Goal: Transaction & Acquisition: Subscribe to service/newsletter

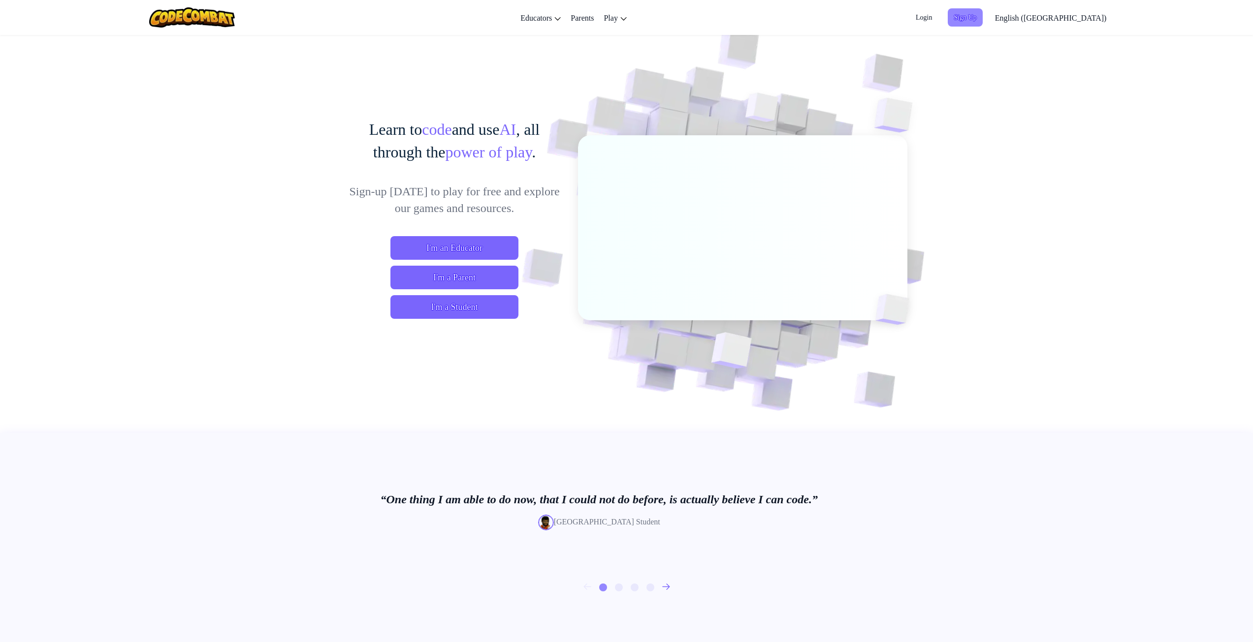
click at [982, 17] on span "Sign Up" at bounding box center [965, 17] width 34 height 18
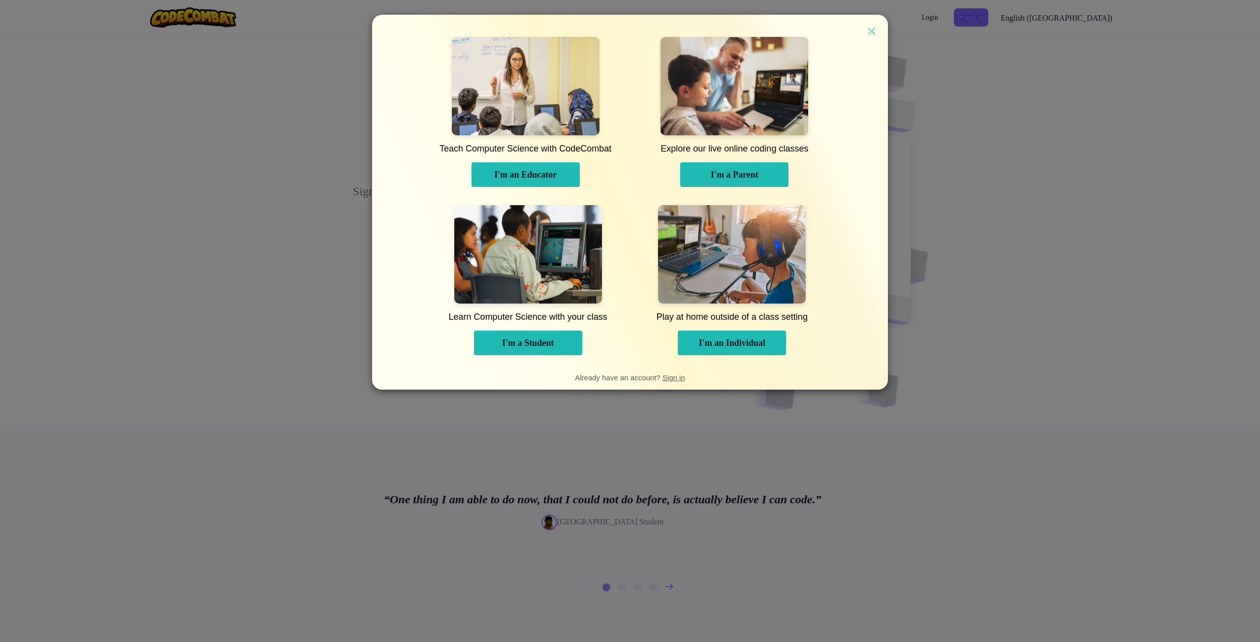
click at [529, 326] on span "Learn Computer Science with your class" at bounding box center [527, 317] width 155 height 27
click at [530, 342] on span "I'm a Student" at bounding box center [528, 343] width 52 height 10
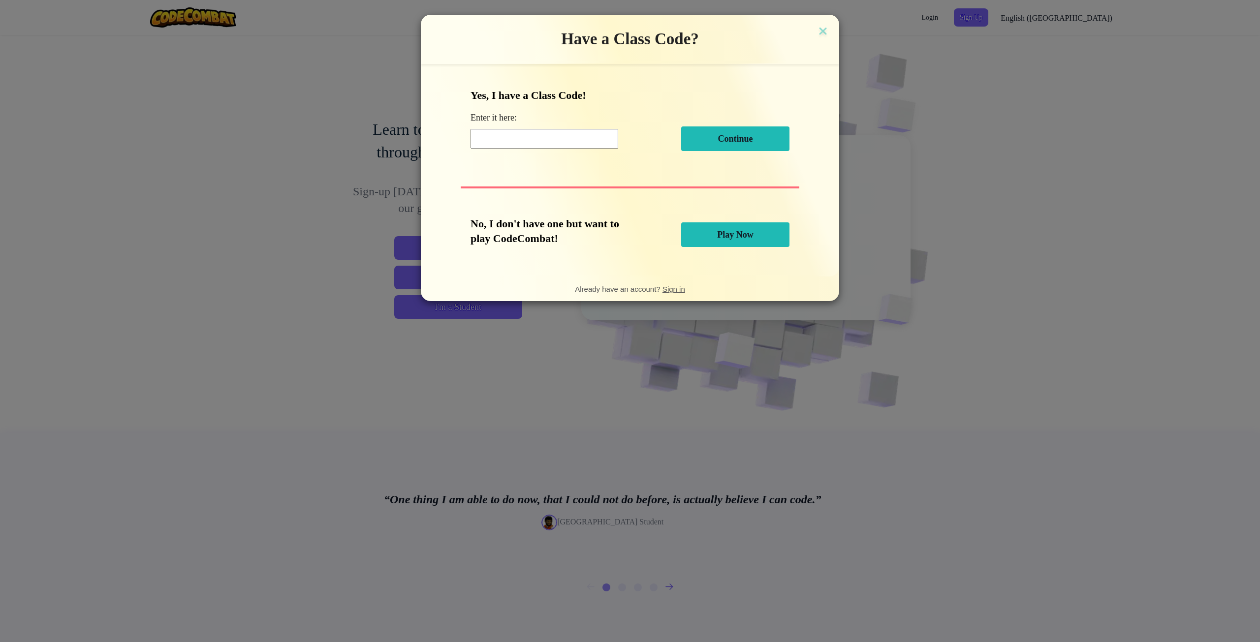
click at [743, 228] on button "Play Now" at bounding box center [735, 235] width 108 height 25
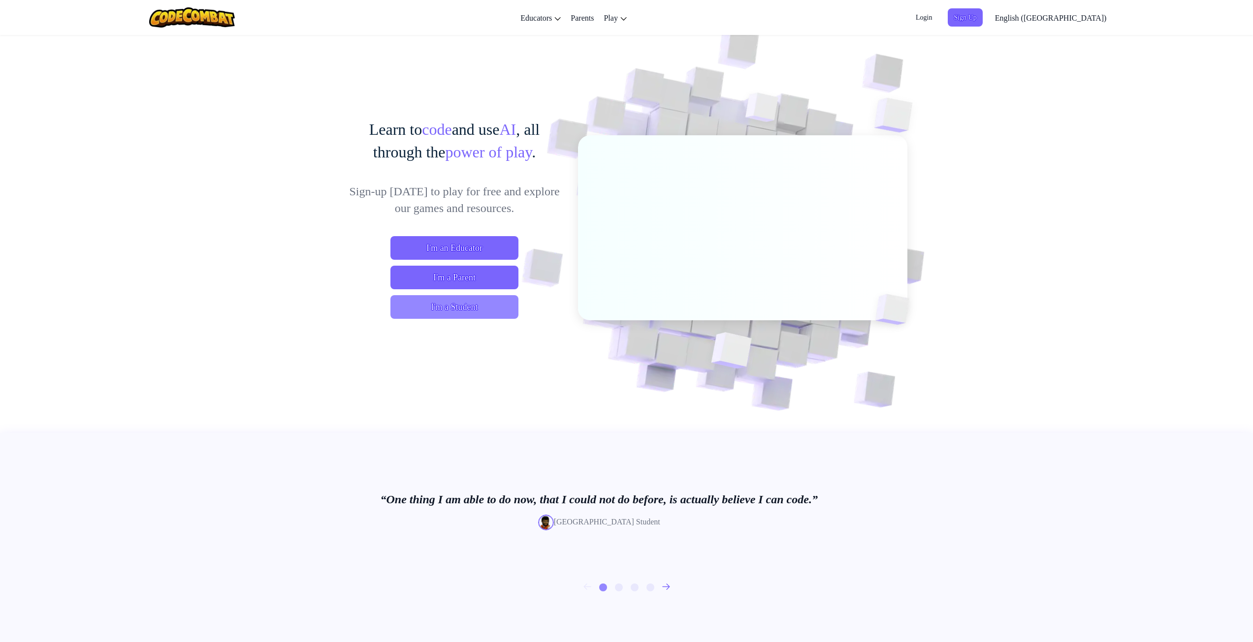
click at [459, 305] on span "I'm a Student" at bounding box center [454, 307] width 128 height 24
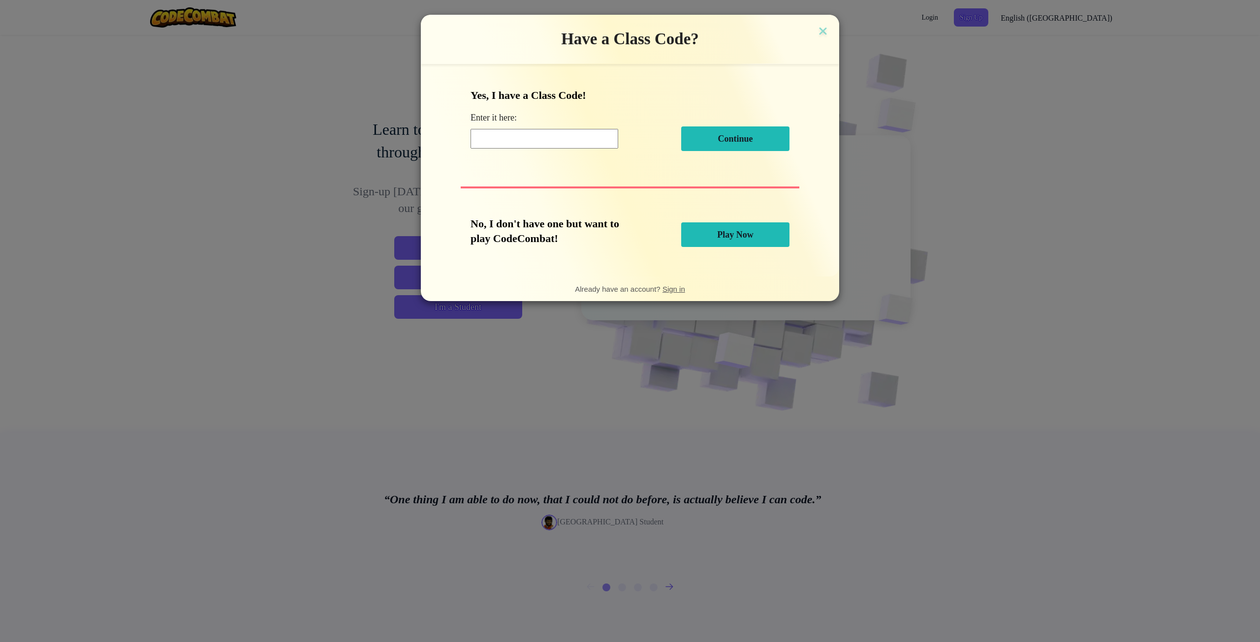
click at [354, 60] on div "Have a Class Code? Yes, I have a Class Code! Enter it here: Continue No, I don'…" at bounding box center [630, 321] width 1260 height 642
click at [823, 33] on img at bounding box center [823, 32] width 13 height 15
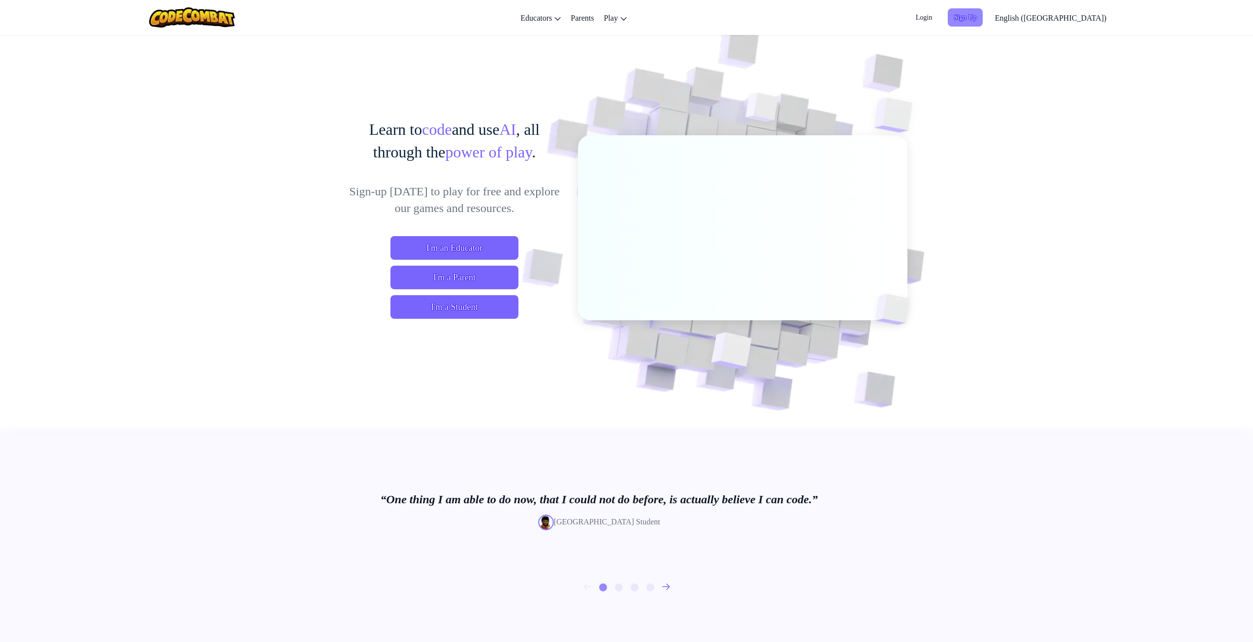
click at [982, 19] on span "Sign Up" at bounding box center [965, 17] width 34 height 18
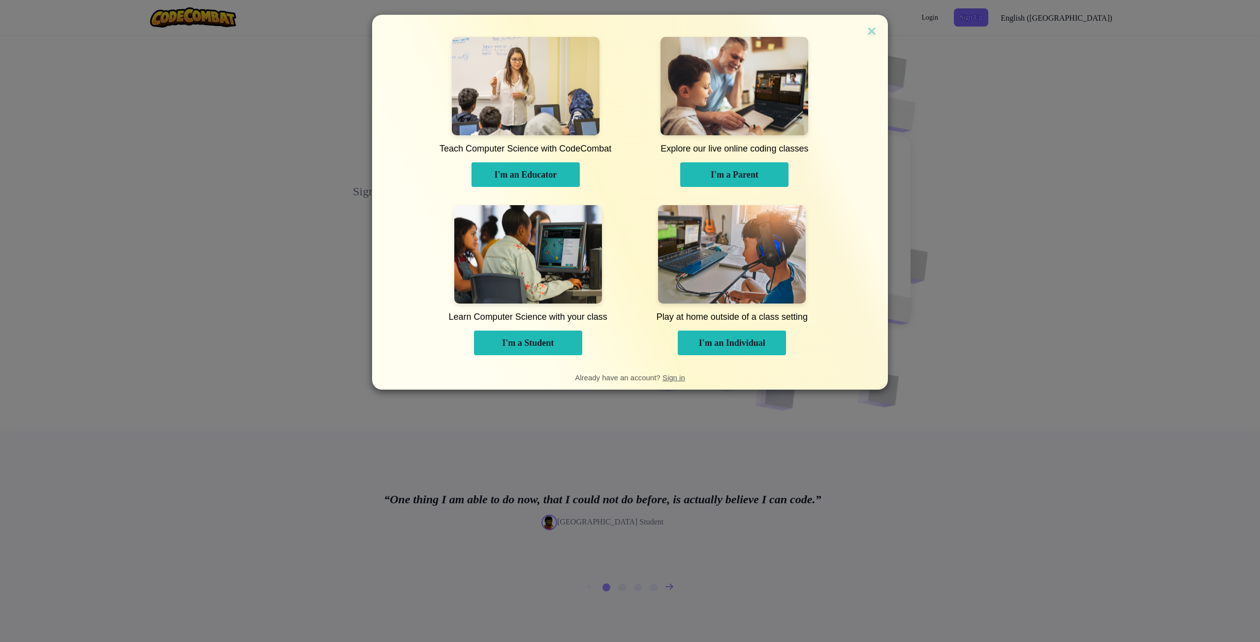
click at [724, 344] on span "I'm an Individual" at bounding box center [732, 343] width 66 height 10
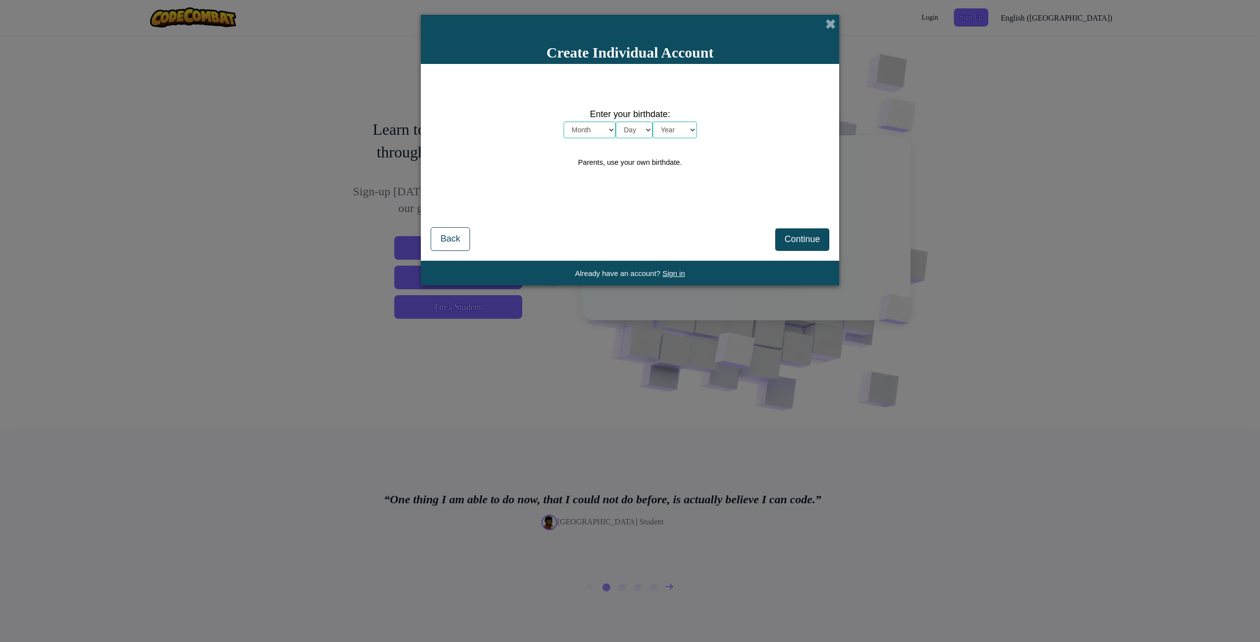
click at [589, 131] on select "Month January February March April May June July August September October Novem…" at bounding box center [590, 130] width 52 height 17
select select "3"
click at [564, 122] on select "Month January February March April May June July August September October Novem…" at bounding box center [590, 130] width 52 height 17
drag, startPoint x: 632, startPoint y: 120, endPoint x: 629, endPoint y: 125, distance: 5.5
click at [632, 122] on div "Enter your birthdate: Month January February March April May June July August S…" at bounding box center [630, 122] width 133 height 31
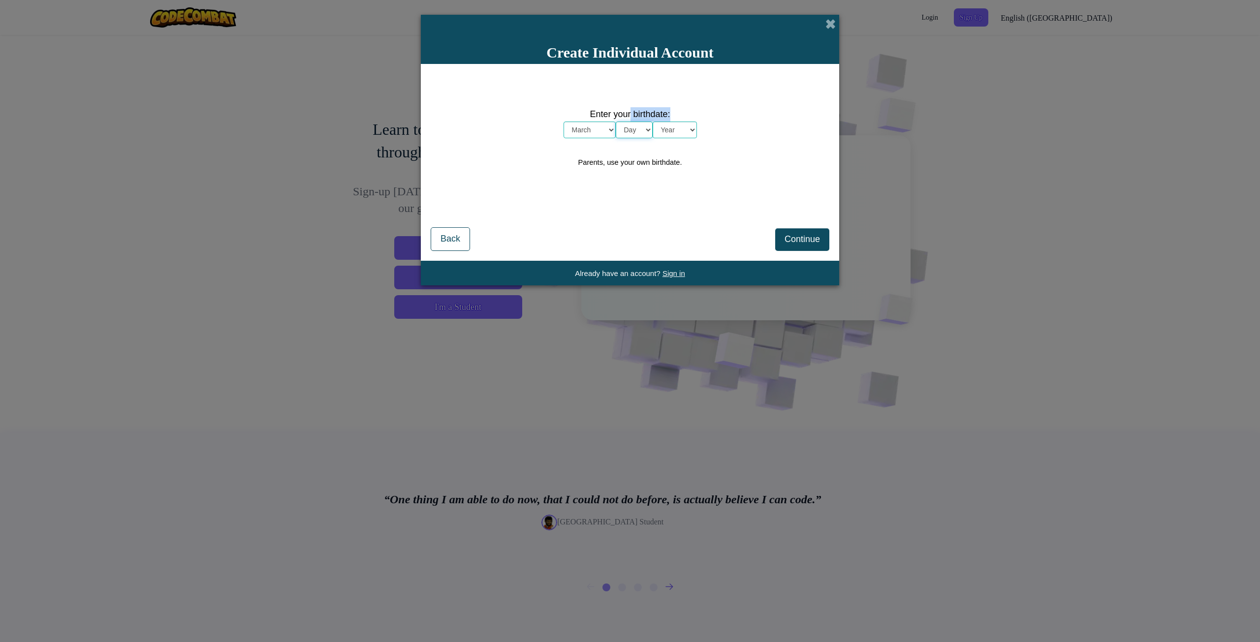
drag, startPoint x: 629, startPoint y: 127, endPoint x: 625, endPoint y: 138, distance: 12.5
click at [629, 127] on select "Day 1 2 3 4 5 6 7 8 9 10 11 12 13 14 15 16 17 18 19 20 21 22 23 24 25 26 27 28 …" at bounding box center [634, 130] width 37 height 17
select select "25"
click at [667, 128] on select "Year [DATE] 2024 2023 2022 2021 2020 2019 2018 2017 2016 2015 2014 2013 2012 20…" at bounding box center [675, 130] width 44 height 17
select select "2008"
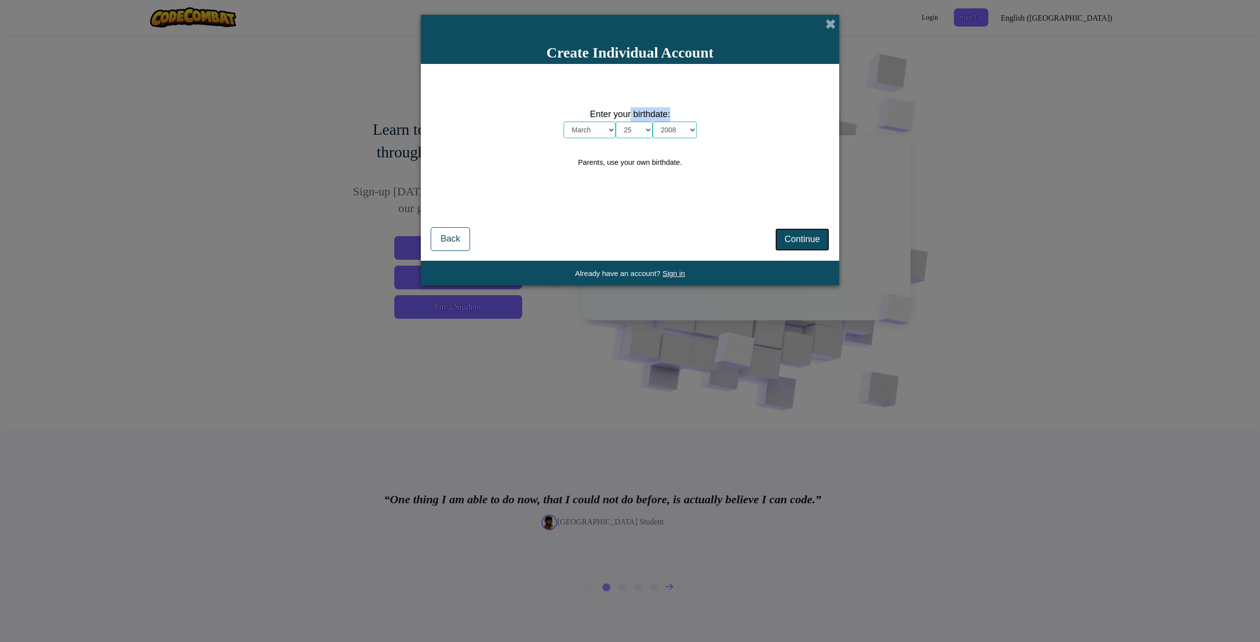
click at [811, 244] on button "Continue" at bounding box center [802, 239] width 54 height 23
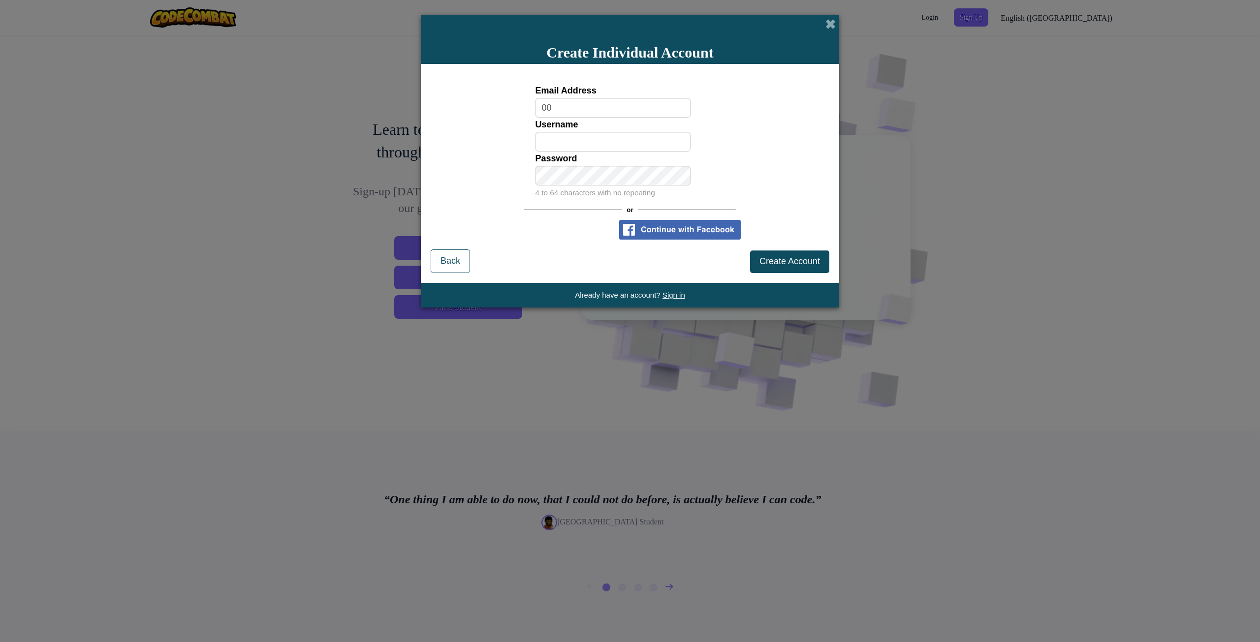
type input "0"
type input "[EMAIL_ADDRESS][DOMAIN_NAME]"
click at [629, 144] on input "Username" at bounding box center [614, 142] width 156 height 20
type input "[PERSON_NAME]"
click at [794, 264] on span "Create Account" at bounding box center [790, 262] width 61 height 10
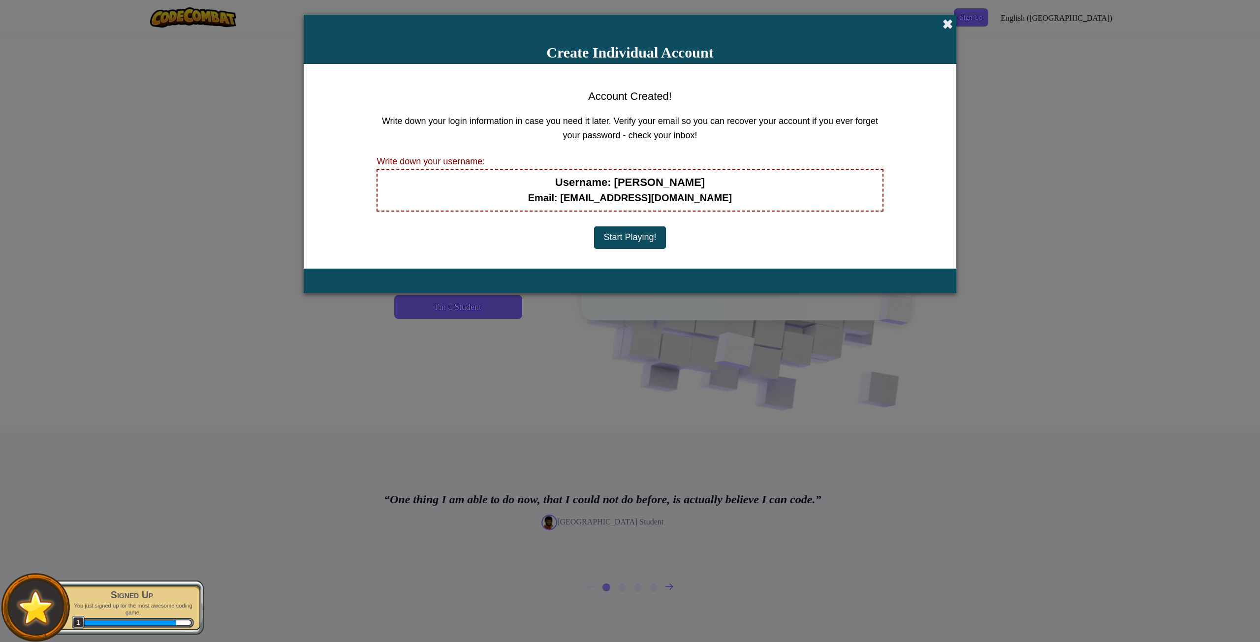
click at [946, 26] on span at bounding box center [948, 24] width 10 height 10
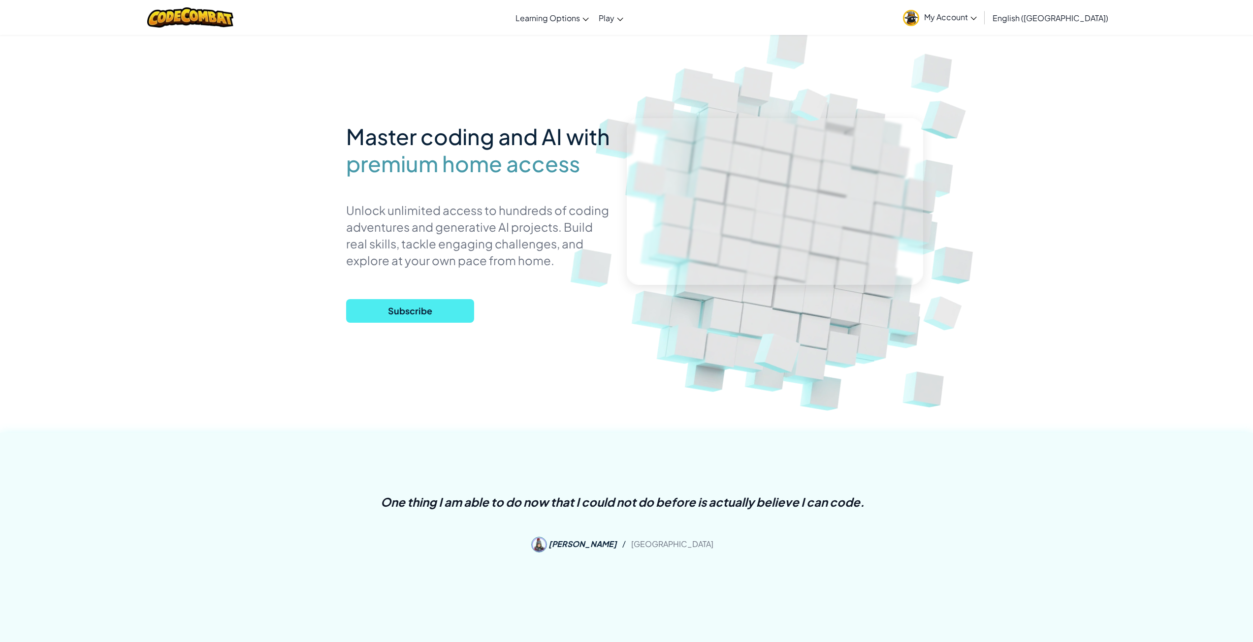
drag, startPoint x: 194, startPoint y: 29, endPoint x: 194, endPoint y: 24, distance: 5.4
click at [193, 29] on div at bounding box center [190, 17] width 101 height 35
click at [194, 23] on img at bounding box center [190, 17] width 86 height 20
